Goal: Find specific page/section

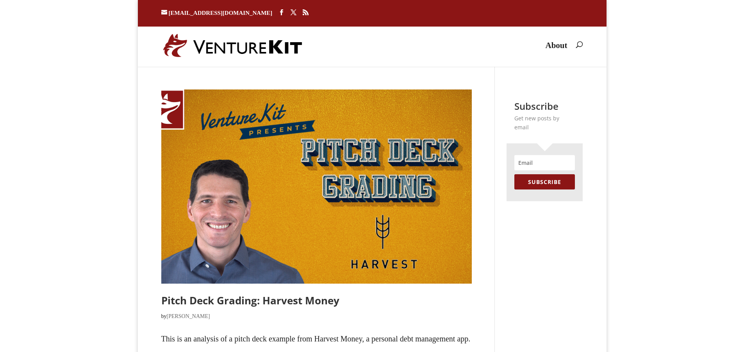
click at [576, 43] on span at bounding box center [576, 43] width 0 height 0
type input "LOG IN"
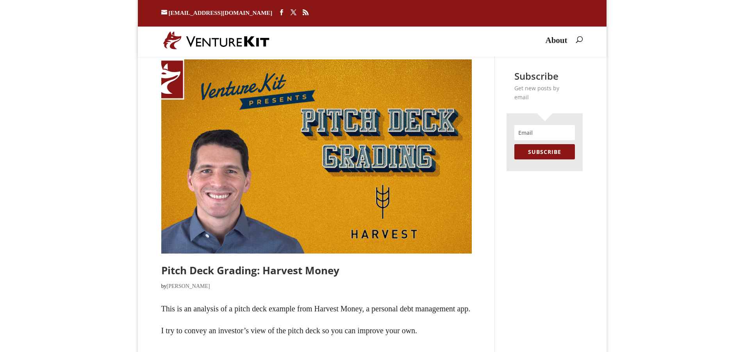
scroll to position [39, 0]
